Goal: Task Accomplishment & Management: Manage account settings

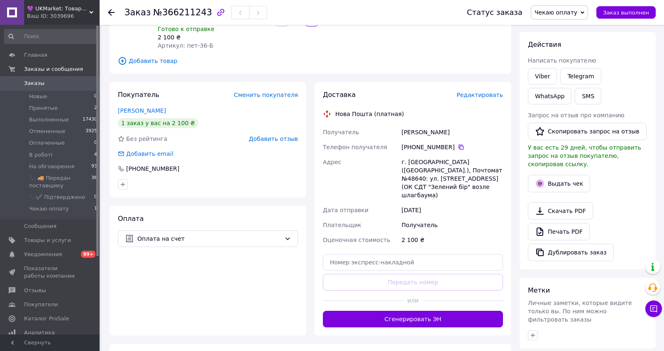
scroll to position [108, 0]
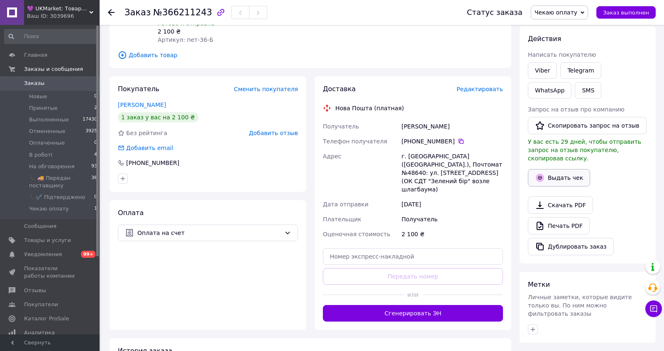
click at [562, 187] on button "Выдать чек" at bounding box center [559, 177] width 62 height 17
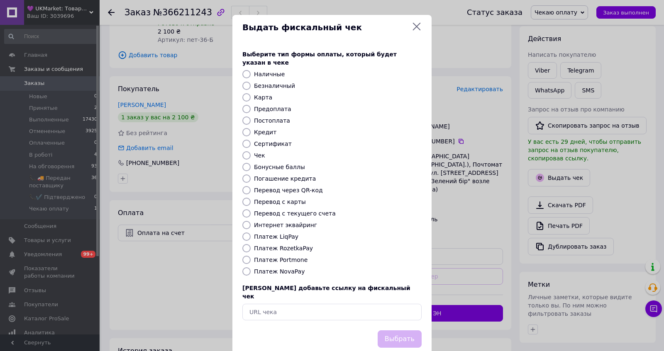
click at [276, 89] on label "Безналичный" at bounding box center [274, 86] width 41 height 7
click at [251, 90] on input "Безналичный" at bounding box center [246, 86] width 8 height 8
radio input "true"
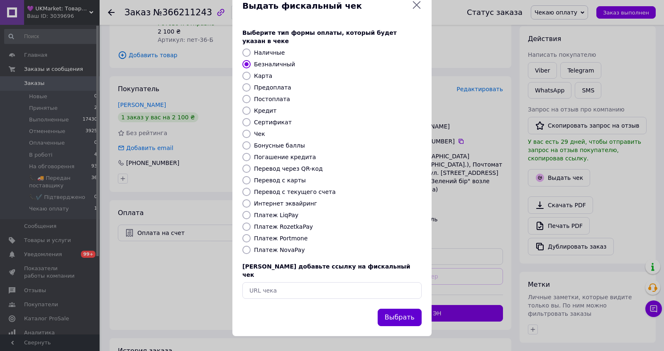
click at [399, 315] on button "Выбрать" at bounding box center [400, 318] width 44 height 18
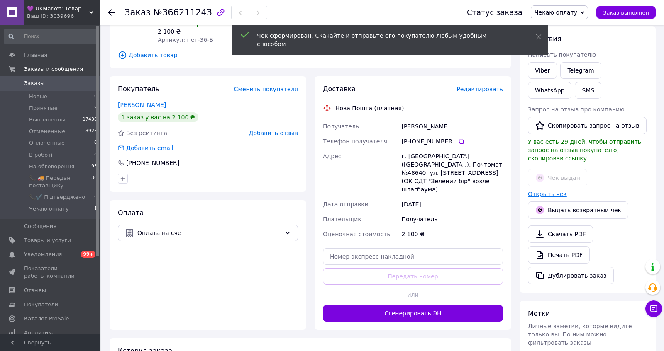
click at [548, 197] on link "Открыть чек" at bounding box center [547, 194] width 39 height 7
click at [592, 98] on button "SMS" at bounding box center [588, 90] width 27 height 17
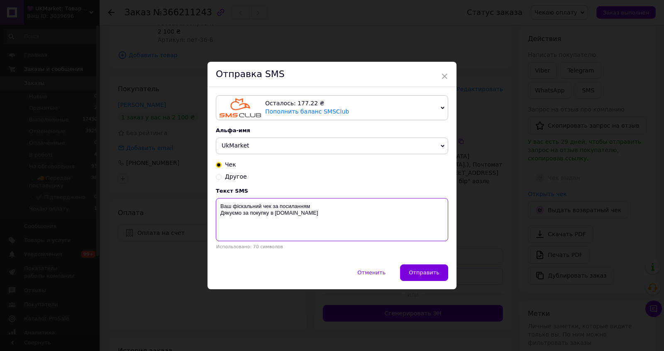
click at [389, 209] on textarea "Ваш фіскальний чек за посиланням Дякуємо за покупку в ukmarket.com.ua" at bounding box center [332, 219] width 232 height 43
paste textarea "https://kasa.vchasno.ua/check-viewer/_CKB-76Xc6c"
type textarea "Ваш фіскальний чек за посиланням https://kasa.vchasno.ua/check-viewer/_CKB-76Xc…"
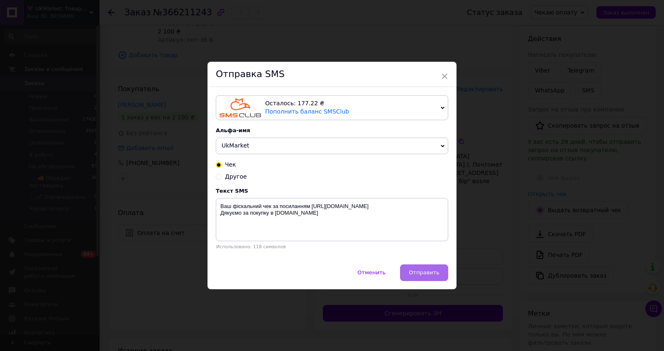
click at [432, 281] on button "Отправить" at bounding box center [424, 273] width 48 height 17
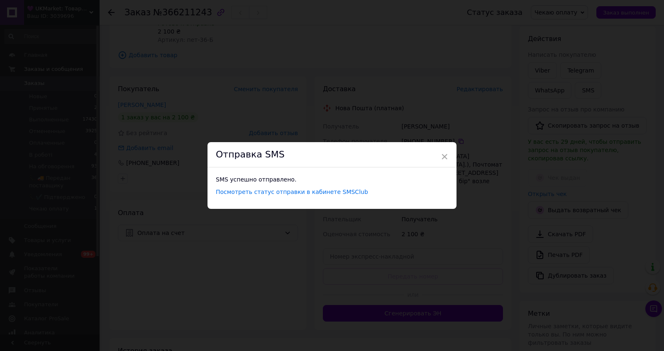
click at [432, 285] on div "× Отправка SMS SMS успешно отправлено. Посмотреть статус отправки в кабинете SM…" at bounding box center [332, 175] width 664 height 351
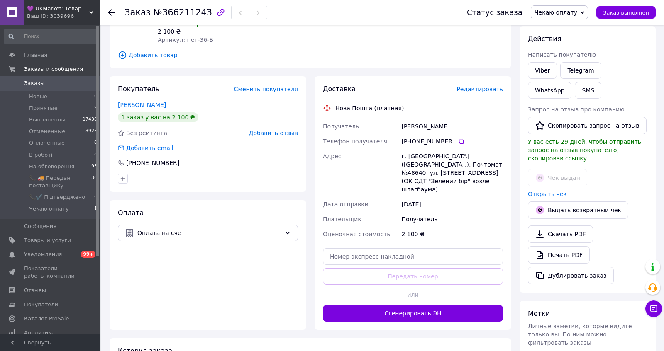
click at [480, 93] on span "Редактировать" at bounding box center [479, 89] width 46 height 7
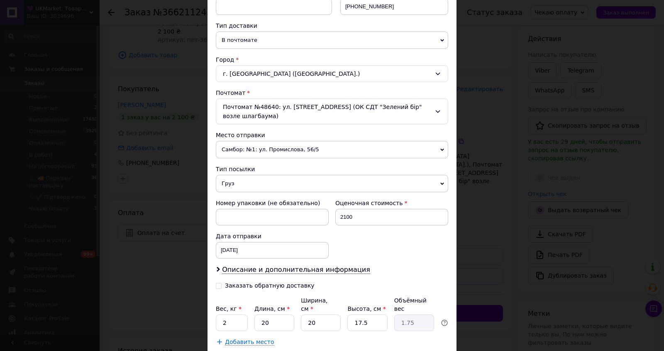
scroll to position [175, 0]
click at [287, 158] on span "Самбор: №1: ул. Промислова, 56/5" at bounding box center [332, 149] width 232 height 17
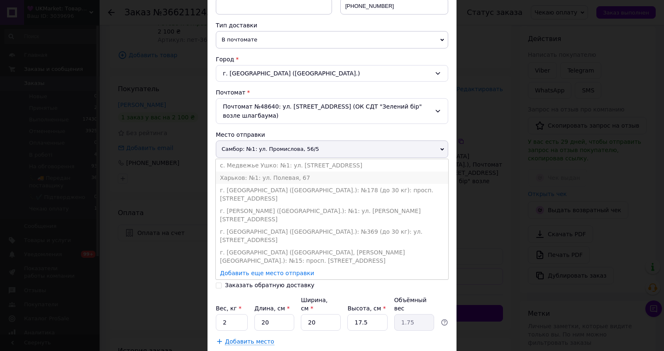
click at [284, 184] on li "Харьков: №1: ул. Полевая, 67" at bounding box center [332, 178] width 232 height 12
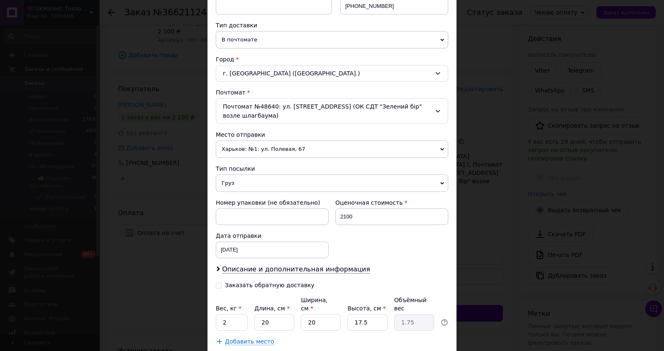
scroll to position [292, 0]
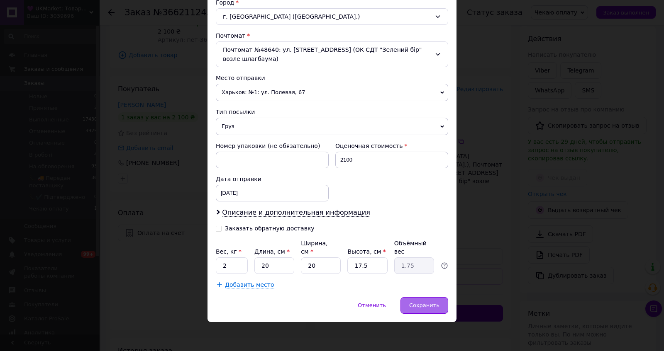
click at [424, 307] on span "Сохранить" at bounding box center [424, 305] width 30 height 6
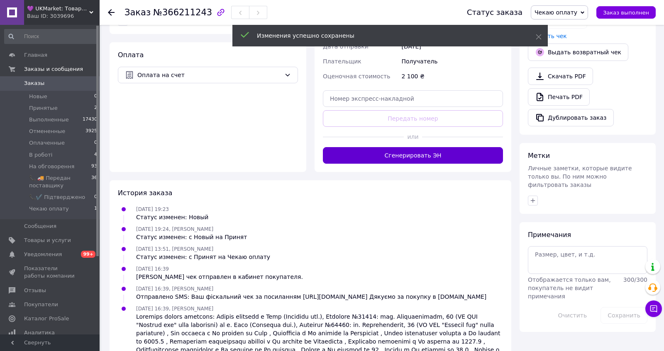
click at [403, 164] on button "Сгенерировать ЭН" at bounding box center [413, 155] width 180 height 17
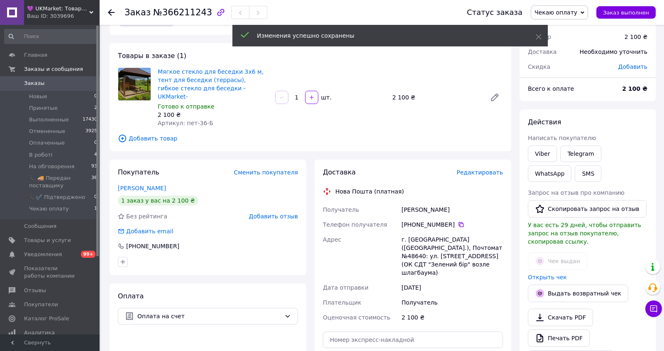
scroll to position [20, 0]
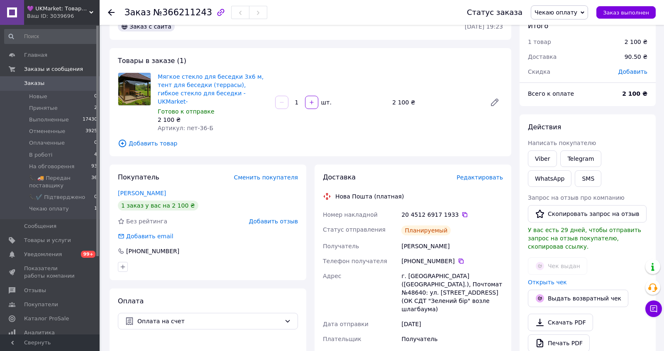
copy div "20 4512 6917 1933   Статус отправления Планируемый Получатель Щербакова Аліна"
drag, startPoint x: 403, startPoint y: 240, endPoint x: 464, endPoint y: 278, distance: 71.9
click at [464, 278] on div "Номер накладной 20 4512 6917 1933   Статус отправления Планируемый Получатель Щ…" at bounding box center [412, 291] width 183 height 169
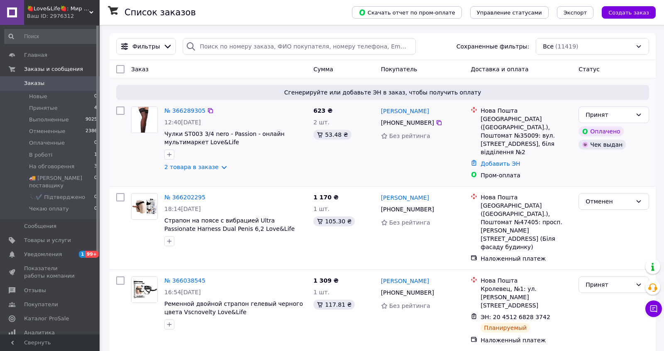
scroll to position [231, 0]
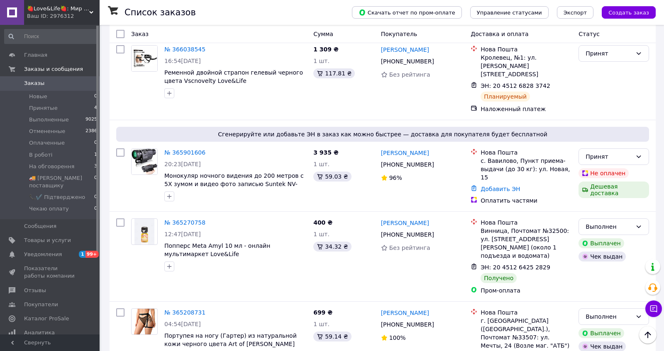
click at [42, 14] on div "Ваш ID: 2976312" at bounding box center [63, 15] width 73 height 7
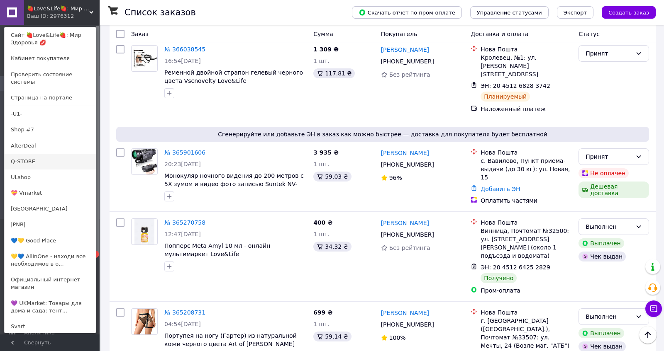
click at [28, 160] on link "Q-STORE" at bounding box center [50, 162] width 91 height 16
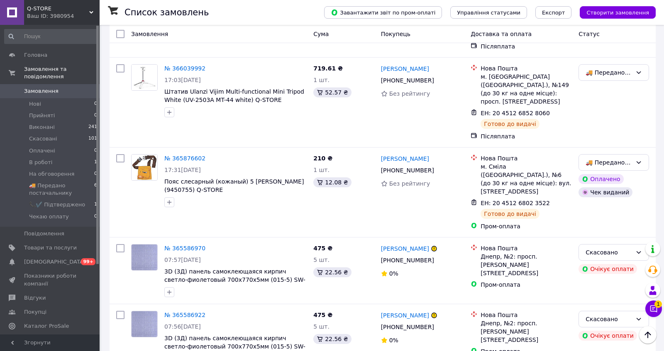
scroll to position [353, 0]
click at [66, 12] on span "Q-STORE" at bounding box center [58, 8] width 62 height 7
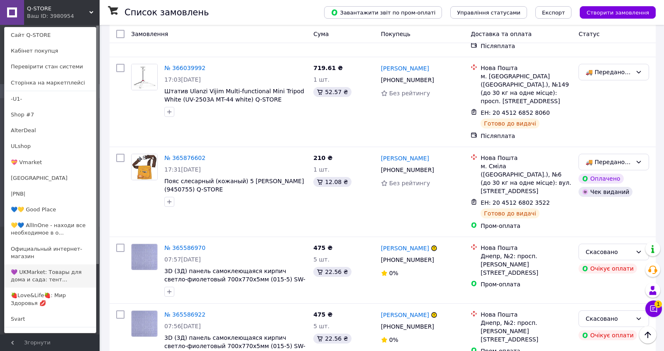
click at [29, 273] on link "💜 UKMarket: Товары для дома и сада: тент..." at bounding box center [50, 276] width 91 height 23
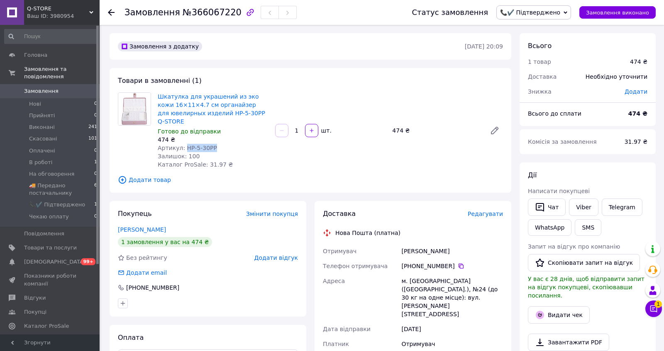
copy span "HP-5-30PP"
drag, startPoint x: 189, startPoint y: 161, endPoint x: 263, endPoint y: 161, distance: 73.8
click at [263, 152] on div "Артикул: HP-5-30PP" at bounding box center [213, 148] width 111 height 8
click at [475, 217] on span "Редагувати" at bounding box center [485, 214] width 35 height 7
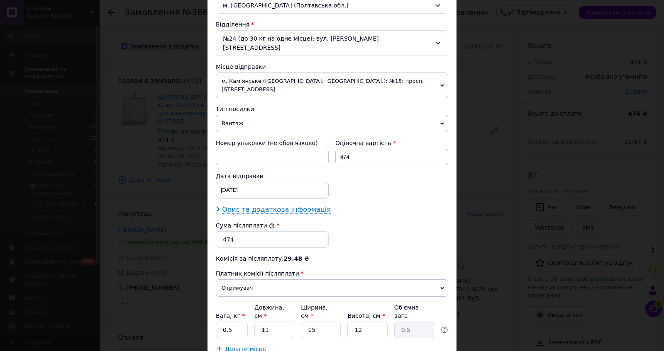
scroll to position [377, 0]
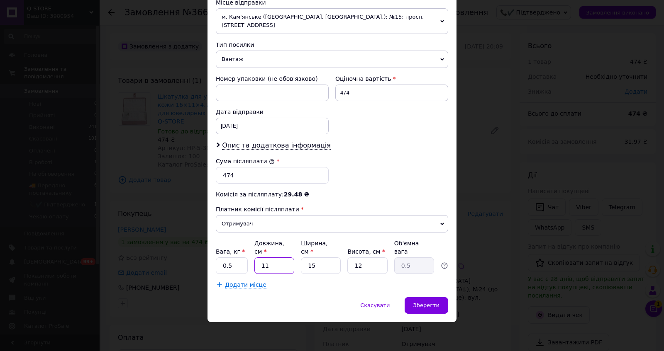
click at [273, 260] on input "11" at bounding box center [274, 266] width 40 height 17
type input "1"
type input "0.1"
type input "16"
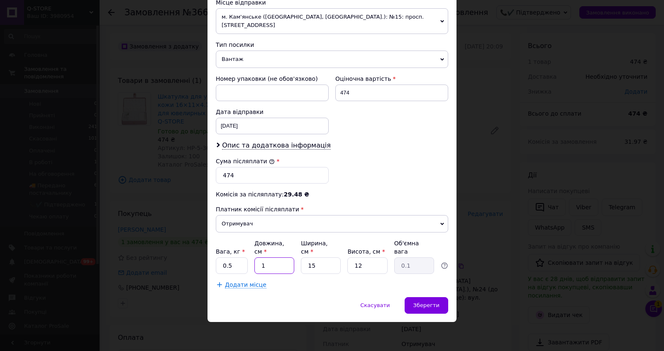
type input "0.72"
type input "16"
type input "1"
type input "0.1"
type input "11"
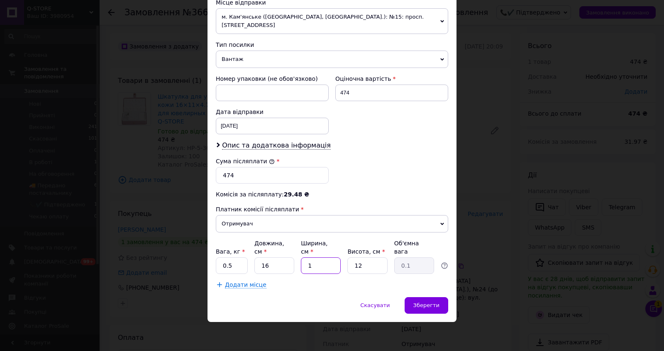
type input "0.53"
type input "11"
type input "5"
type input "0.22"
type input "5"
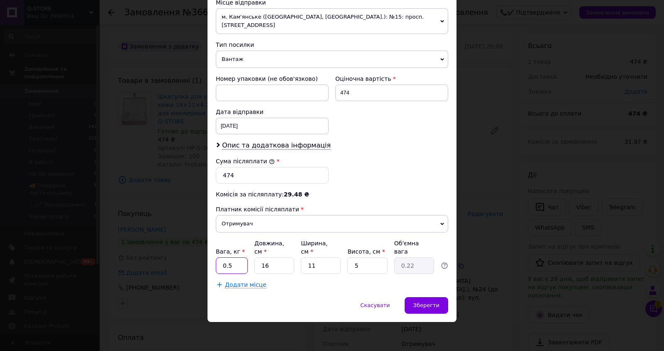
click at [238, 265] on input "0.5" at bounding box center [232, 266] width 32 height 17
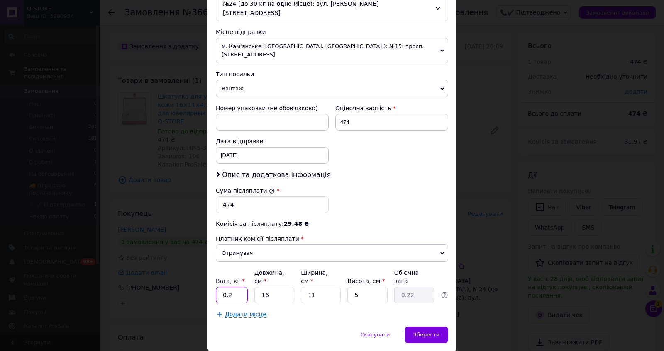
scroll to position [269, 0]
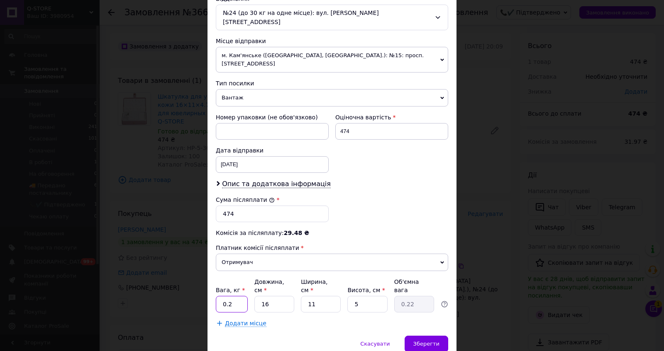
type input "0.2"
click at [281, 73] on span "м. Кам'янське (Дніпропетровська обл., Кам'янський р-н.): №15: просп. Гімназични…" at bounding box center [332, 60] width 232 height 26
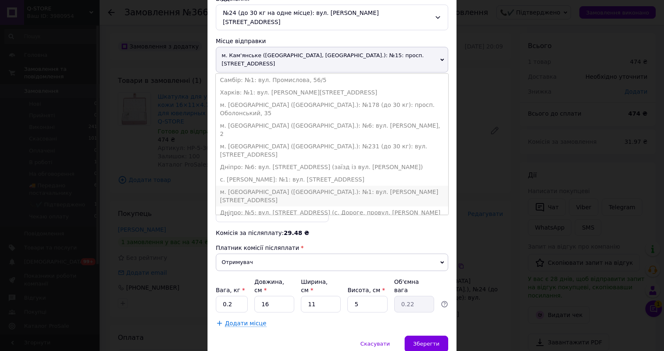
click at [272, 207] on li "м. Косів (Івано-Франківська обл.): №1: вул. Горбового, 8" at bounding box center [332, 196] width 232 height 21
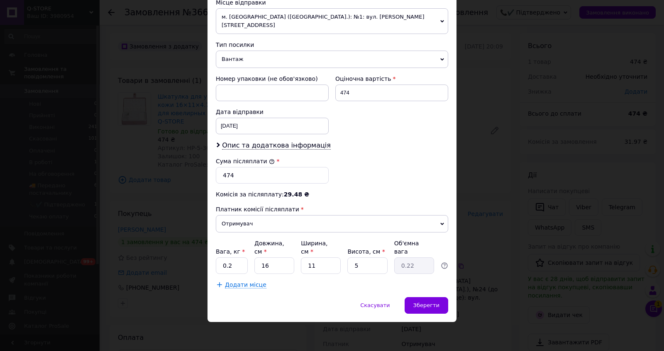
scroll to position [367, 0]
click at [428, 300] on div "Зберегти" at bounding box center [426, 305] width 44 height 17
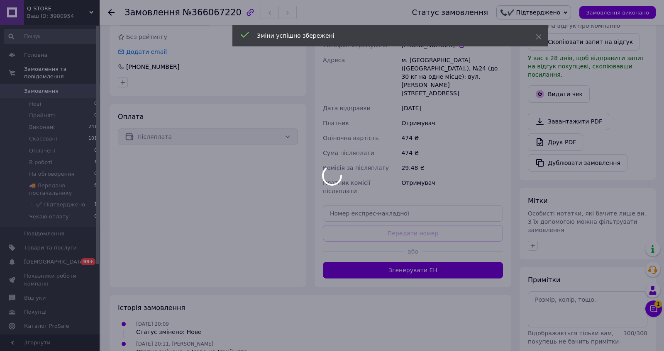
scroll to position [223, 0]
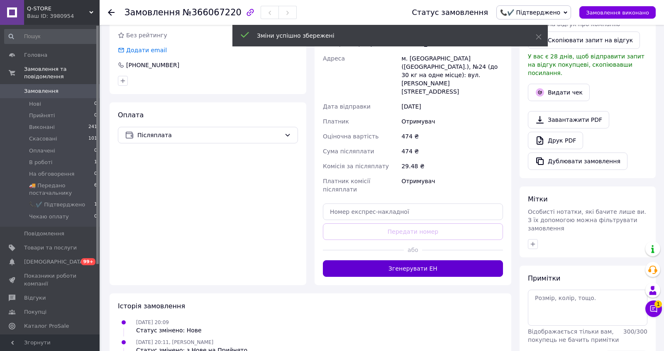
click at [419, 277] on button "Згенерувати ЕН" at bounding box center [413, 269] width 180 height 17
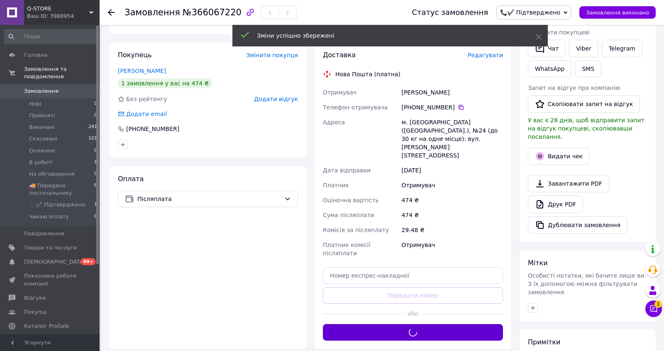
scroll to position [121, 0]
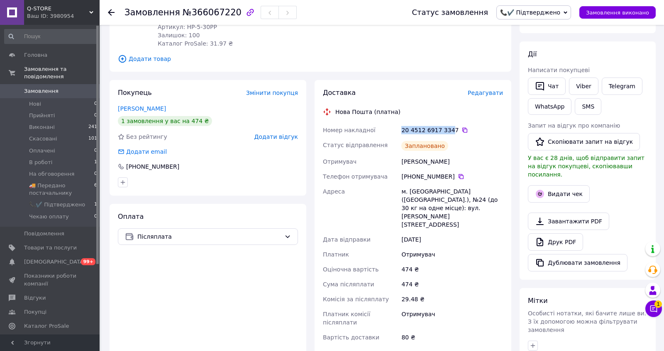
drag, startPoint x: 402, startPoint y: 158, endPoint x: 462, endPoint y: 158, distance: 59.7
click at [462, 134] on div "20 4512 6917 3347" at bounding box center [452, 130] width 102 height 8
drag, startPoint x: 454, startPoint y: 192, endPoint x: 402, endPoint y: 192, distance: 52.7
click at [402, 169] on div "Ядикіна Дарія" at bounding box center [451, 161] width 105 height 15
copy div "Ядикіна Дарія"
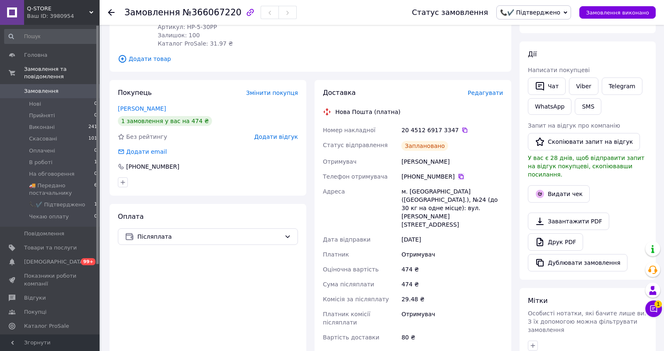
click at [463, 179] on icon at bounding box center [460, 176] width 5 height 5
click at [415, 231] on div "м. Полтава (Полтавська обл.), №24 (до 30 кг на одне місце): вул. Олександра Окс…" at bounding box center [451, 208] width 105 height 48
copy div "Полтава"
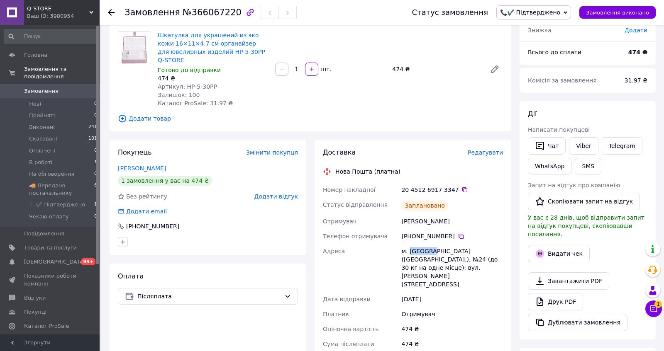
scroll to position [52, 0]
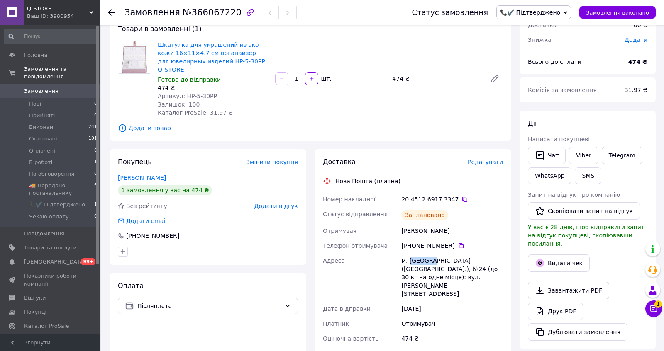
click at [543, 7] on span "📞✔️ Підтверджено" at bounding box center [533, 12] width 75 height 14
click at [534, 79] on li "🚚 Передано постачальнику" at bounding box center [541, 82] width 89 height 12
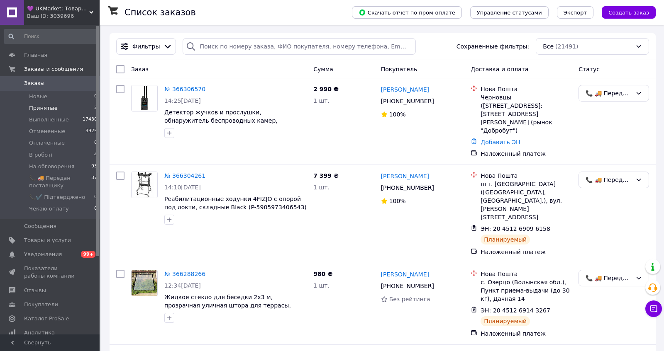
click at [70, 106] on li "Принятые 2" at bounding box center [51, 108] width 102 height 12
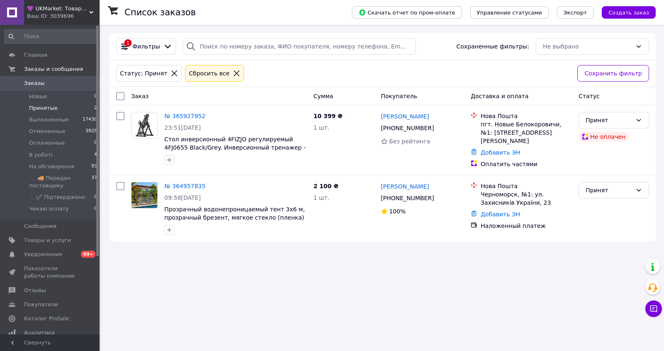
click at [38, 80] on span "Заказы" at bounding box center [34, 83] width 20 height 7
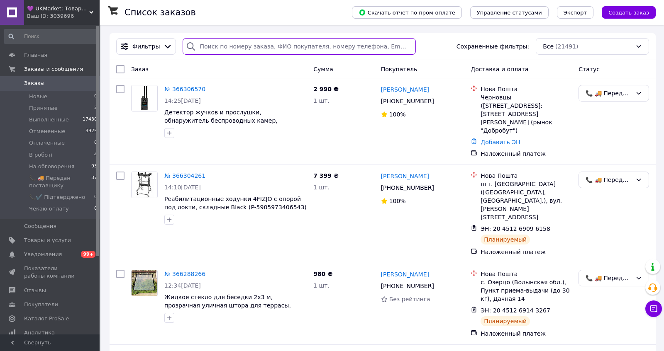
click at [231, 53] on input "search" at bounding box center [299, 46] width 233 height 17
type input "петрук"
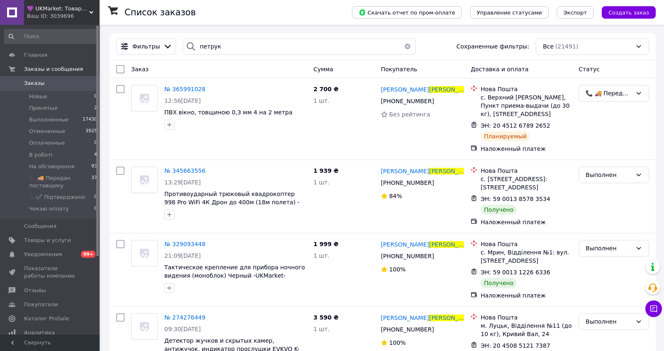
click at [415, 44] on button "button" at bounding box center [407, 46] width 17 height 17
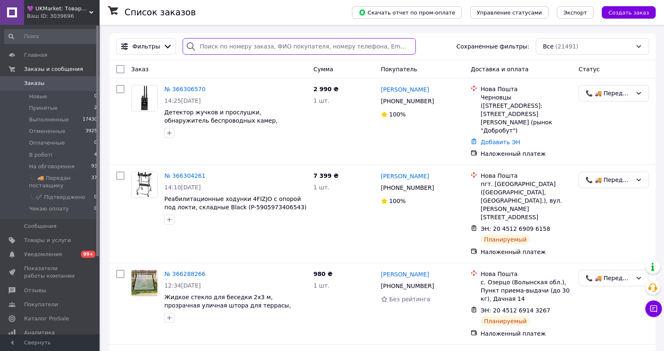
paste input "Сиргий"
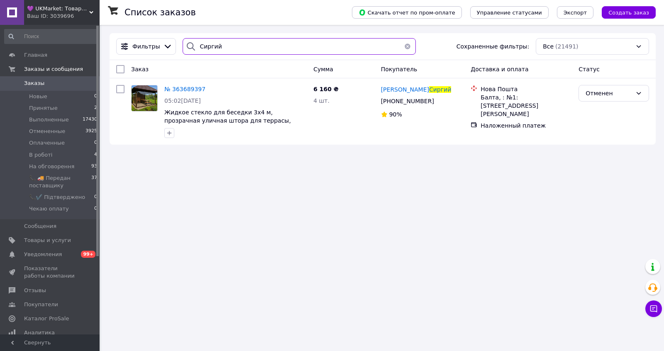
click at [240, 46] on input "Сиргий" at bounding box center [299, 46] width 233 height 17
paste input "рел"
type input "Орел"
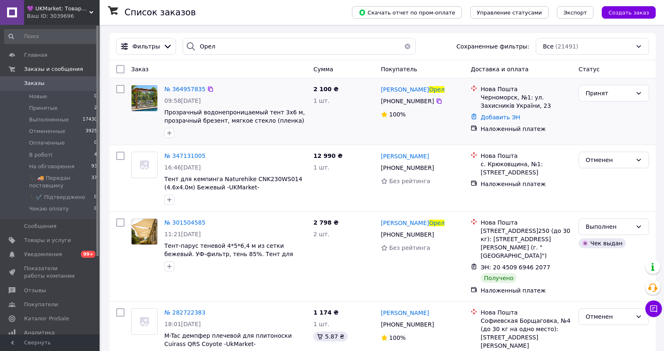
click at [185, 87] on div "№ 364957835" at bounding box center [184, 89] width 43 height 10
click at [190, 92] on span "№ 364957835" at bounding box center [184, 89] width 41 height 7
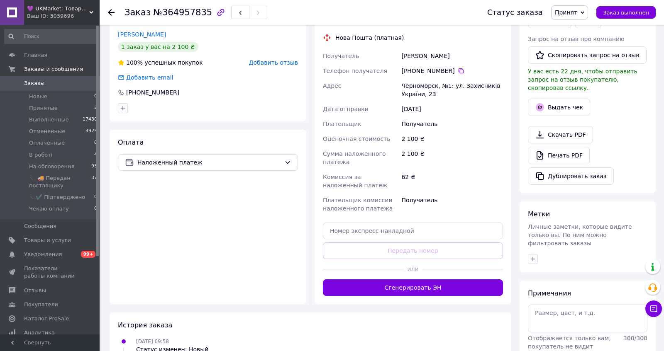
scroll to position [185, 0]
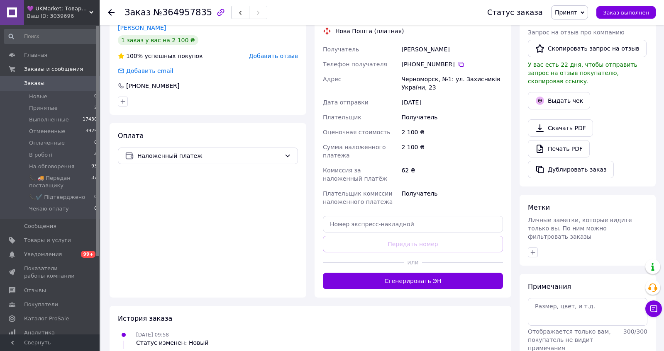
click at [272, 59] on span "Добавить отзыв" at bounding box center [273, 56] width 49 height 7
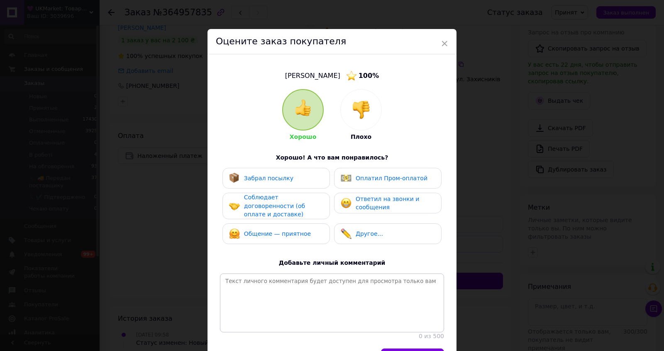
click at [369, 119] on img at bounding box center [361, 110] width 18 height 18
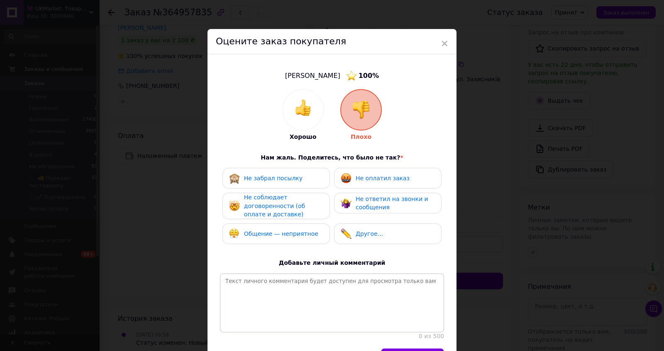
click at [290, 239] on div "Общение — неприятное" at bounding box center [281, 234] width 74 height 9
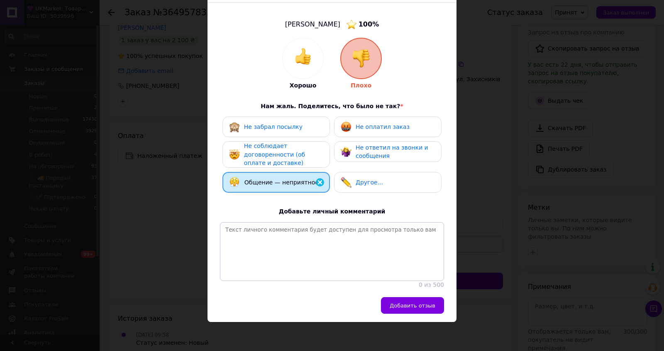
click at [511, 230] on div "× Оцените заказ покупателя [PERSON_NAME] 100 % Хорошо Плохо Нам жаль. Поделитес…" at bounding box center [332, 175] width 664 height 351
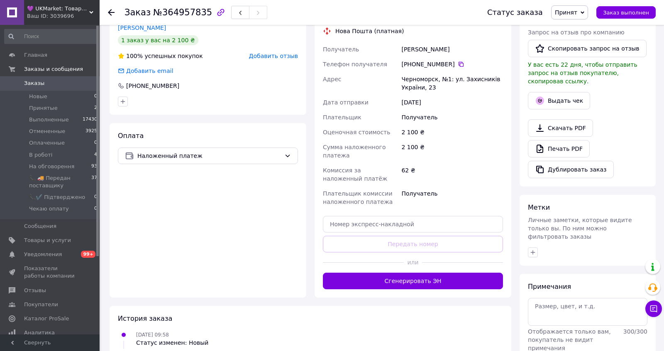
click at [52, 82] on span "Заказы" at bounding box center [50, 83] width 53 height 7
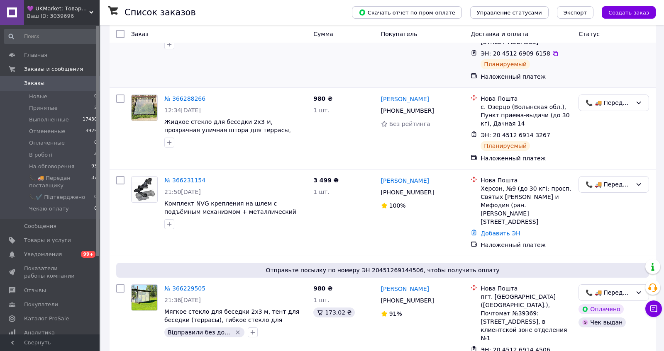
scroll to position [179, 0]
